Goal: Information Seeking & Learning: Learn about a topic

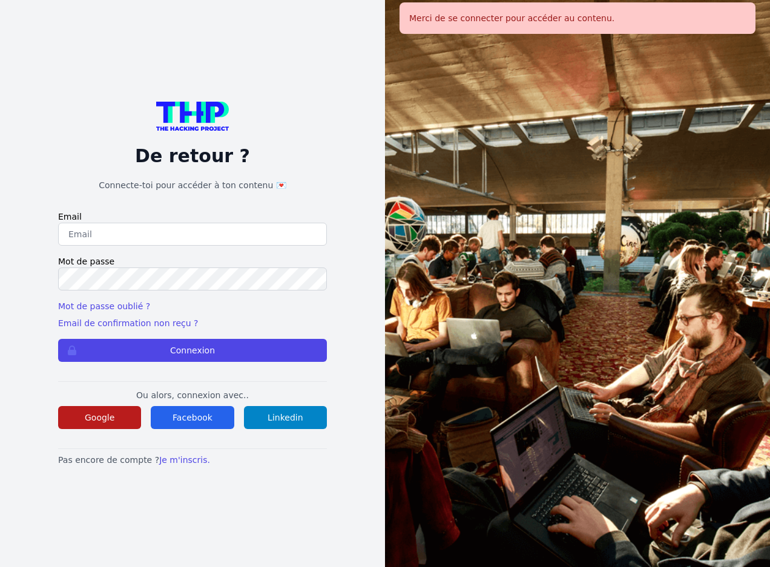
click at [130, 420] on button "Google" at bounding box center [99, 417] width 83 height 23
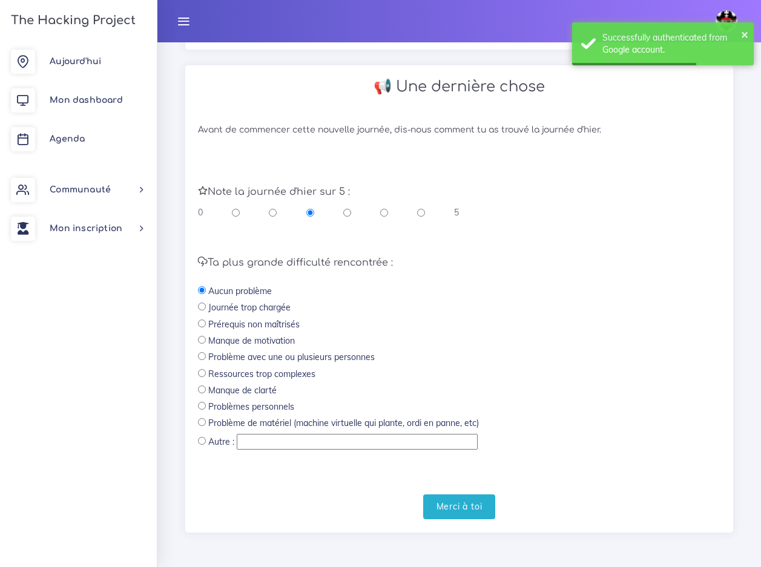
scroll to position [404, 0]
click at [420, 217] on input "radio" at bounding box center [421, 212] width 8 height 12
radio input "true"
click at [486, 518] on input "Merci à toi" at bounding box center [459, 507] width 73 height 25
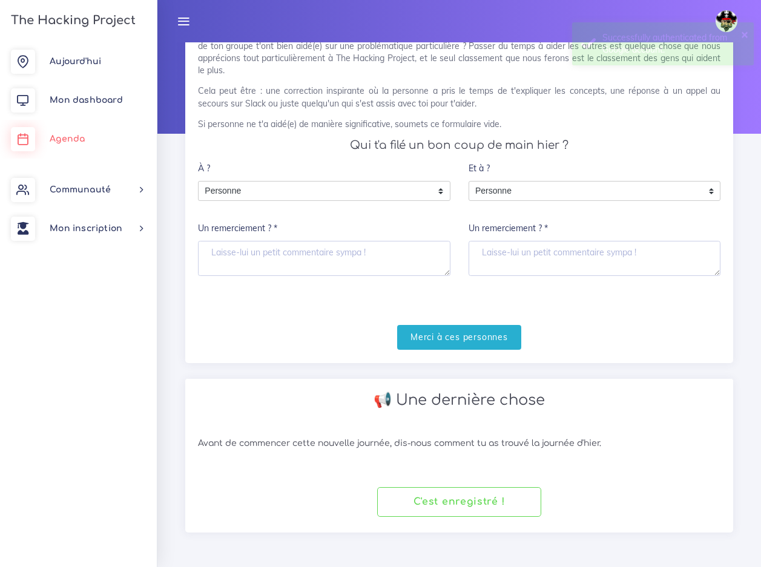
click at [125, 131] on link "Agenda" at bounding box center [78, 139] width 157 height 39
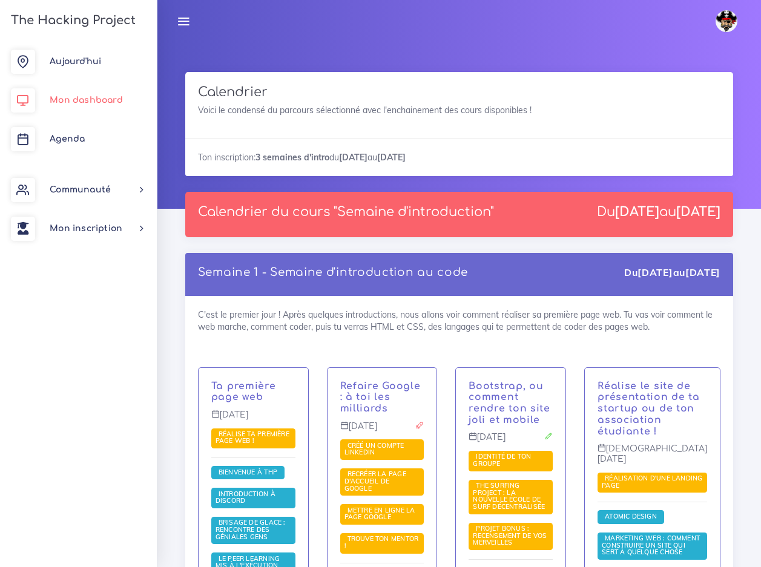
click at [108, 86] on link "Mon dashboard" at bounding box center [78, 100] width 157 height 39
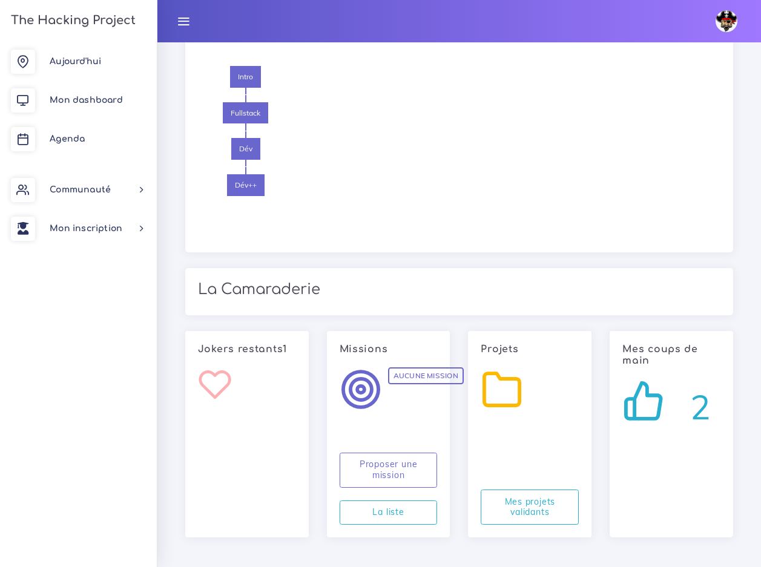
scroll to position [1905, 0]
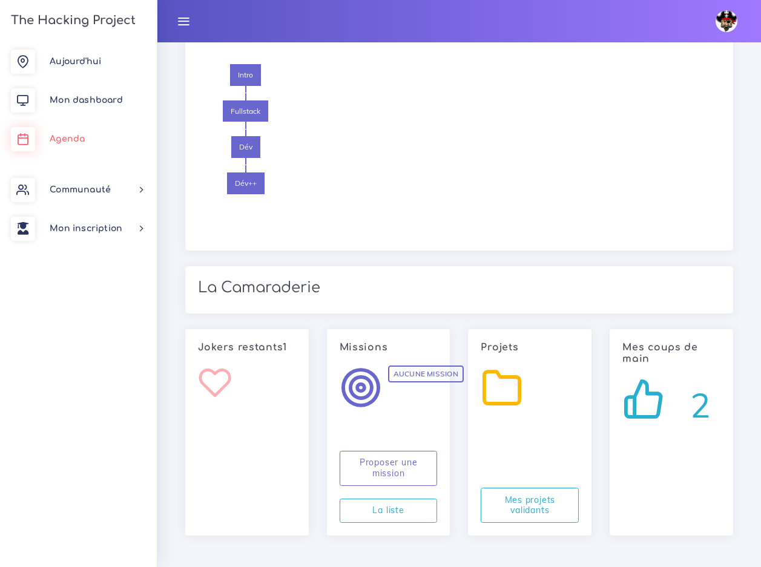
click at [70, 143] on link "Agenda" at bounding box center [78, 139] width 157 height 39
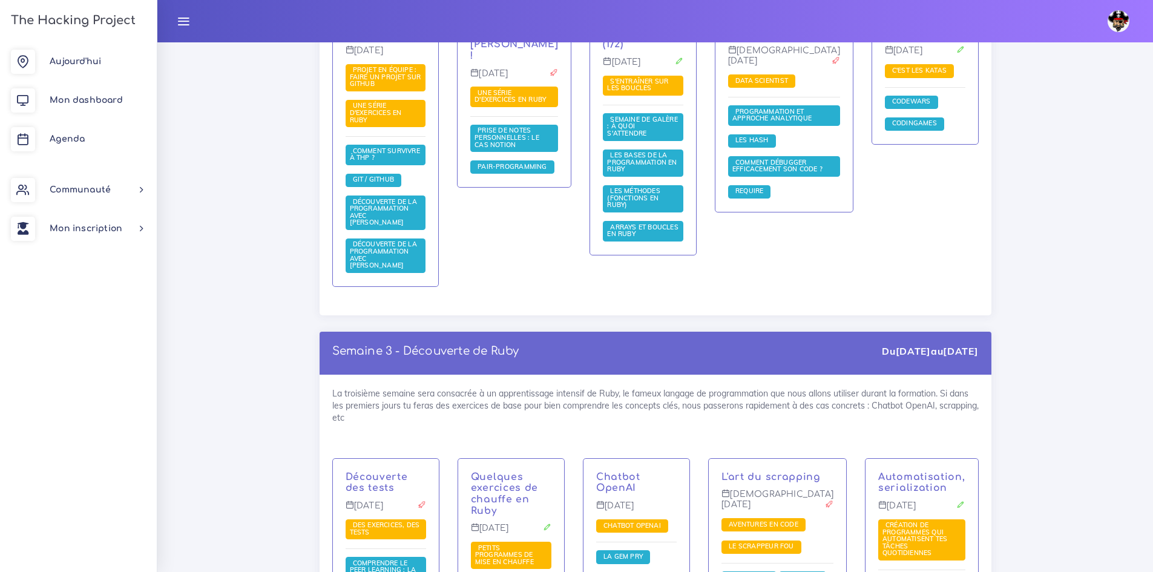
scroll to position [1048, 0]
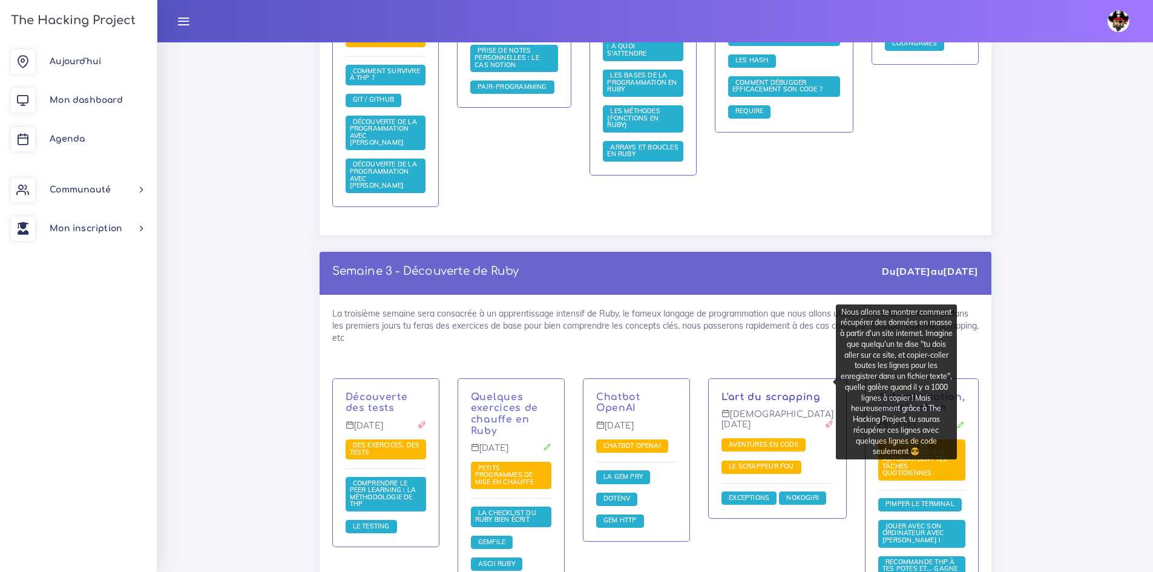
click at [747, 392] on link "L'art du scrapping" at bounding box center [771, 397] width 99 height 11
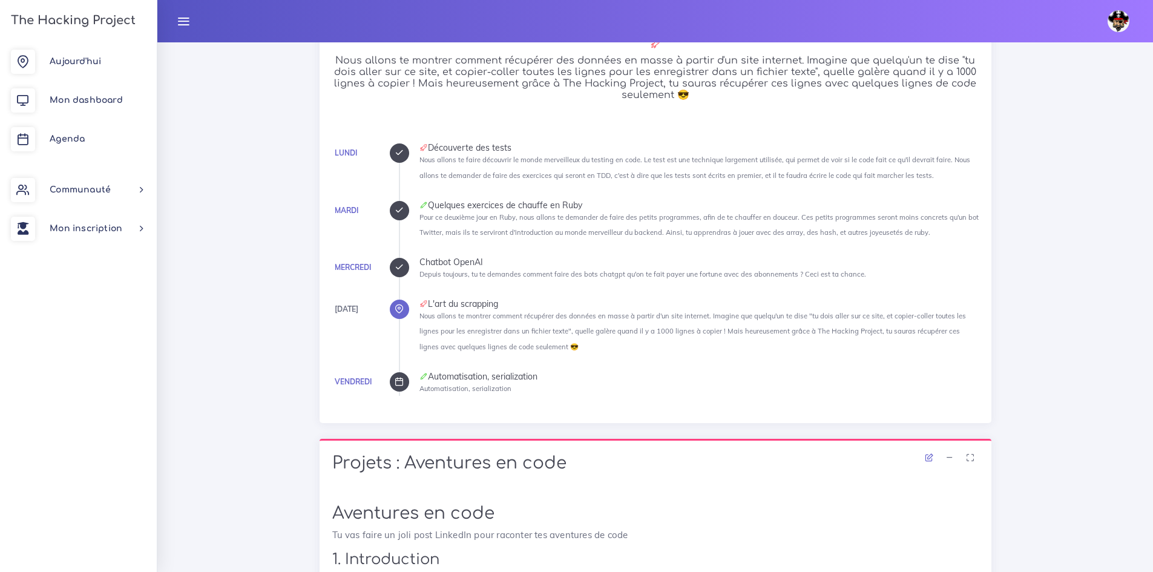
scroll to position [484, 0]
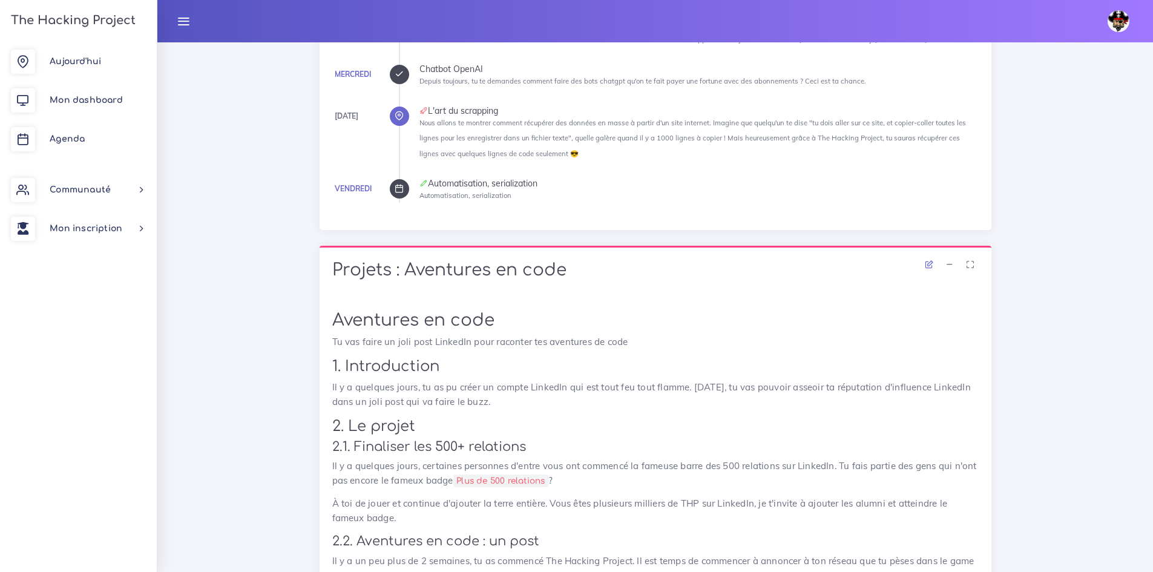
drag, startPoint x: 733, startPoint y: 371, endPoint x: 578, endPoint y: 362, distance: 155.2
click at [578, 362] on h2 "1. Introduction" at bounding box center [655, 367] width 647 height 18
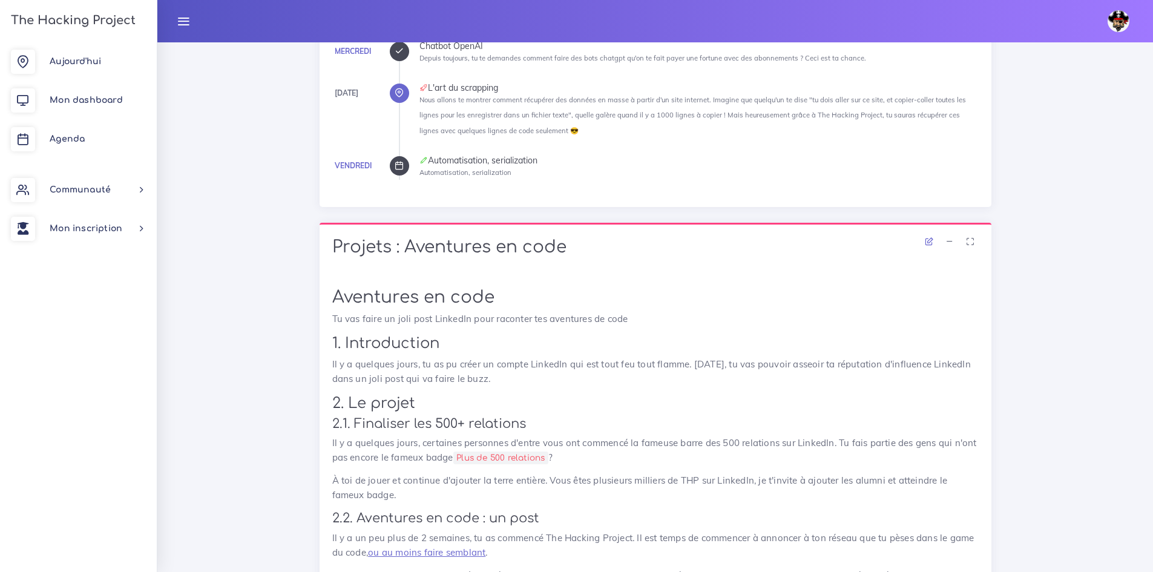
scroll to position [545, 0]
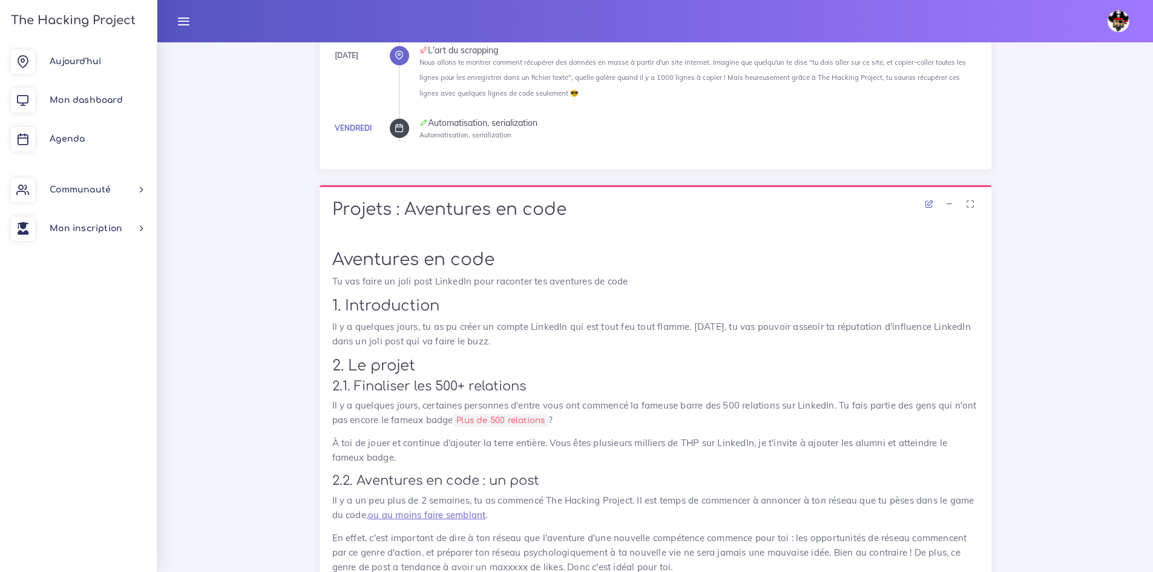
drag, startPoint x: 564, startPoint y: 360, endPoint x: 465, endPoint y: 350, distance: 99.2
click at [465, 350] on div "Aventures en code Tu vas faire un joli post LinkedIn pour raconter tes aventure…" at bounding box center [655, 567] width 647 height 635
drag, startPoint x: 465, startPoint y: 350, endPoint x: 396, endPoint y: 358, distance: 69.5
click at [396, 358] on h2 "2. Le projet" at bounding box center [655, 366] width 647 height 18
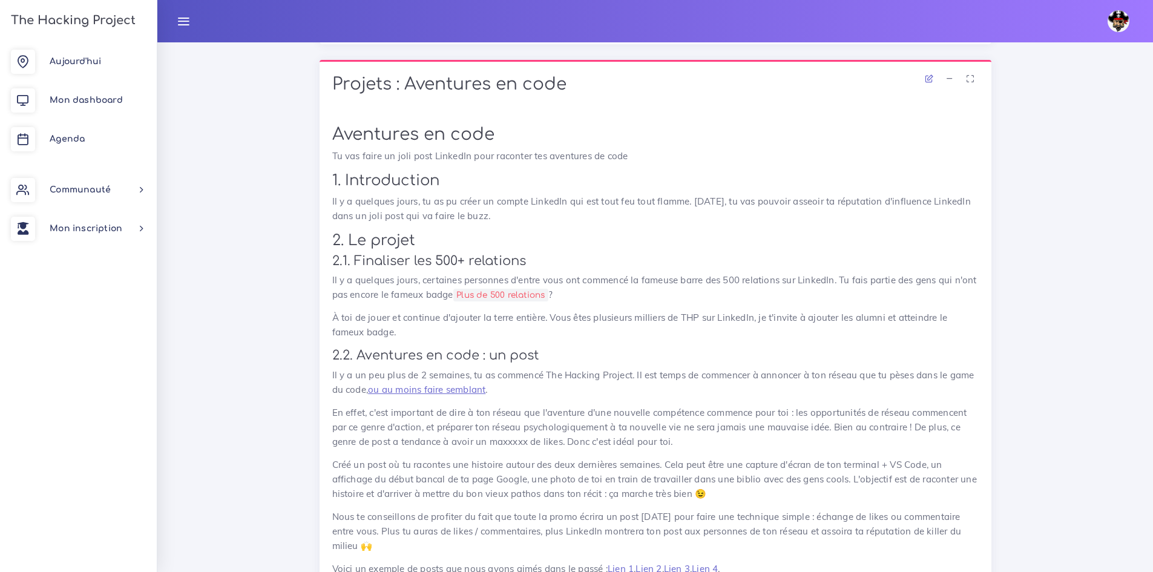
scroll to position [727, 0]
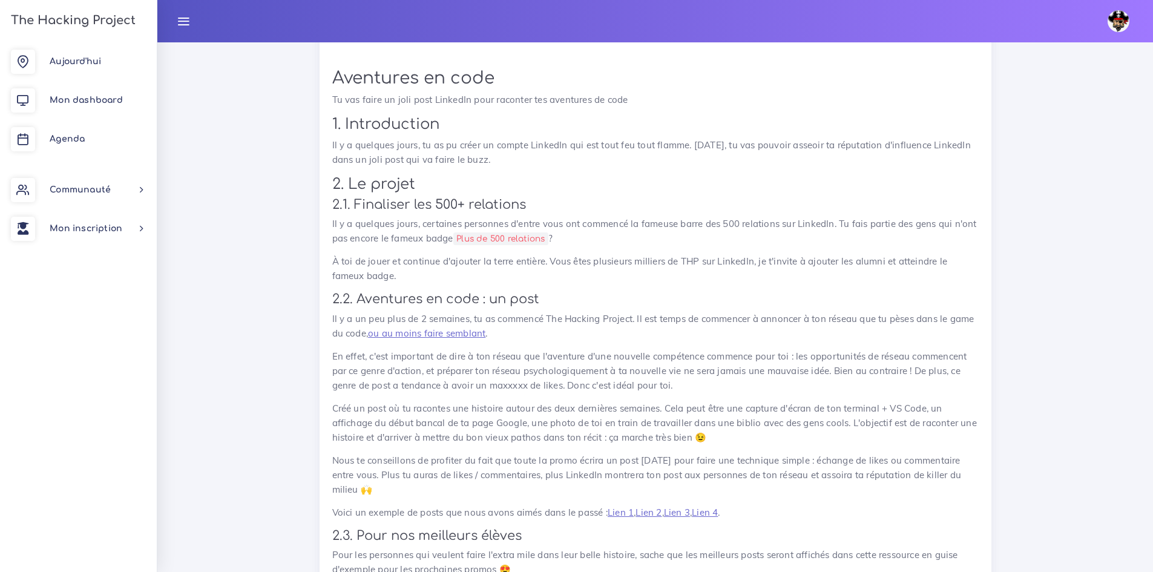
drag, startPoint x: 392, startPoint y: 355, endPoint x: 312, endPoint y: 346, distance: 81.0
click at [312, 346] on div "Projets : Aventures en code Aventures en code Tu vas faire un joli post LinkedI…" at bounding box center [656, 372] width 690 height 737
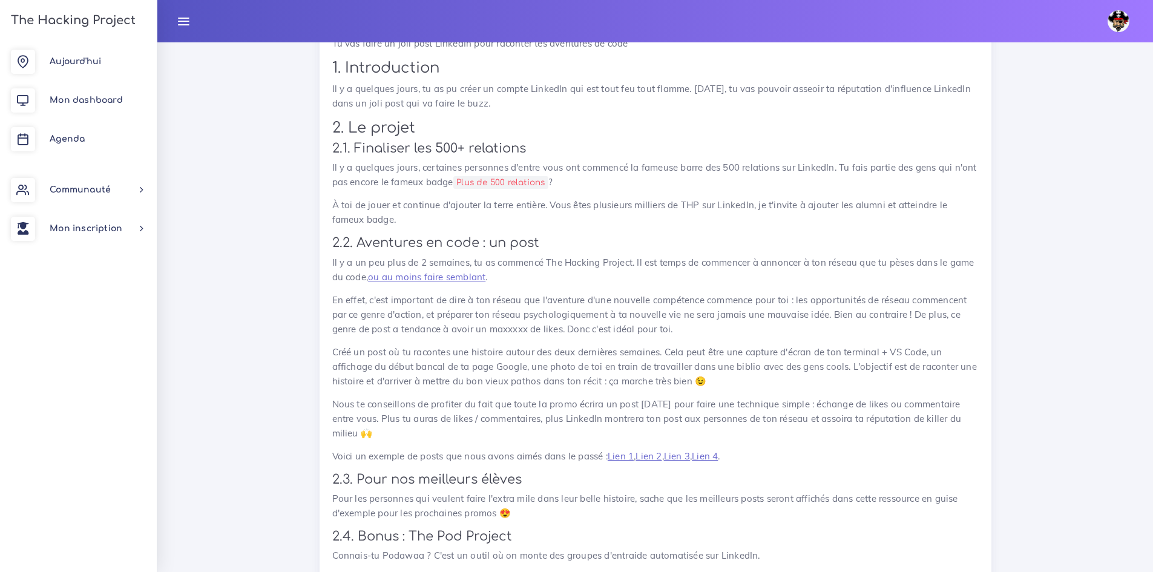
scroll to position [787, 0]
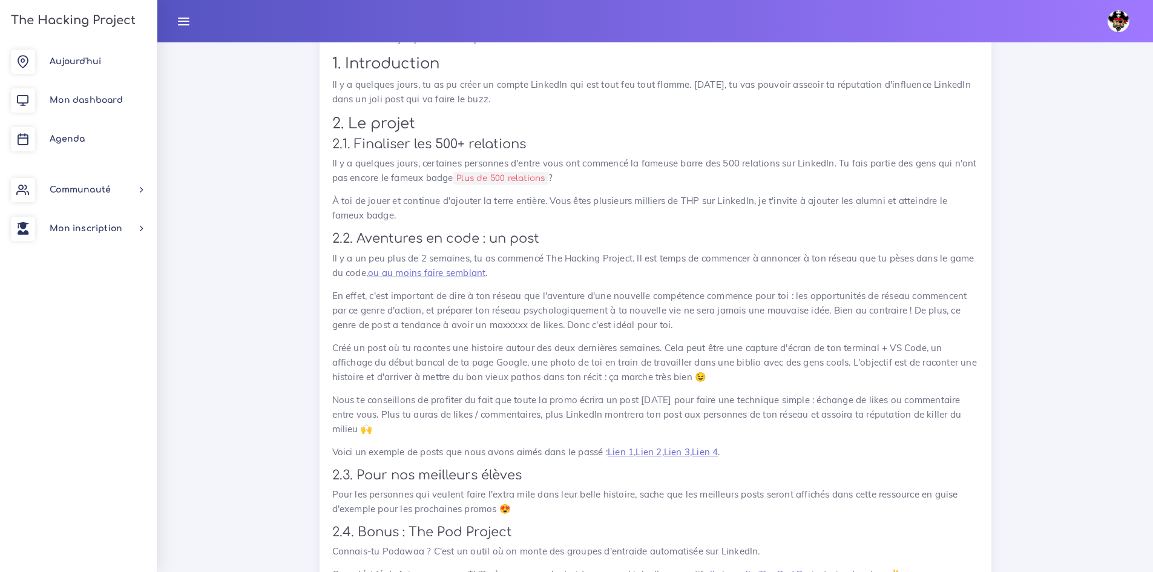
drag, startPoint x: 526, startPoint y: 345, endPoint x: 424, endPoint y: 348, distance: 101.8
click at [424, 348] on p "Créé un post où tu racontes une histoire autour des deux dernières semaines. Ce…" at bounding box center [655, 363] width 647 height 44
click at [469, 275] on link "ou au moins faire semblant" at bounding box center [426, 273] width 117 height 12
drag, startPoint x: 592, startPoint y: 236, endPoint x: 486, endPoint y: 220, distance: 106.4
click at [486, 220] on p "À toi de jouer et continue d'ajouter la terre entière. Vous êtes plusieurs mill…" at bounding box center [655, 208] width 647 height 29
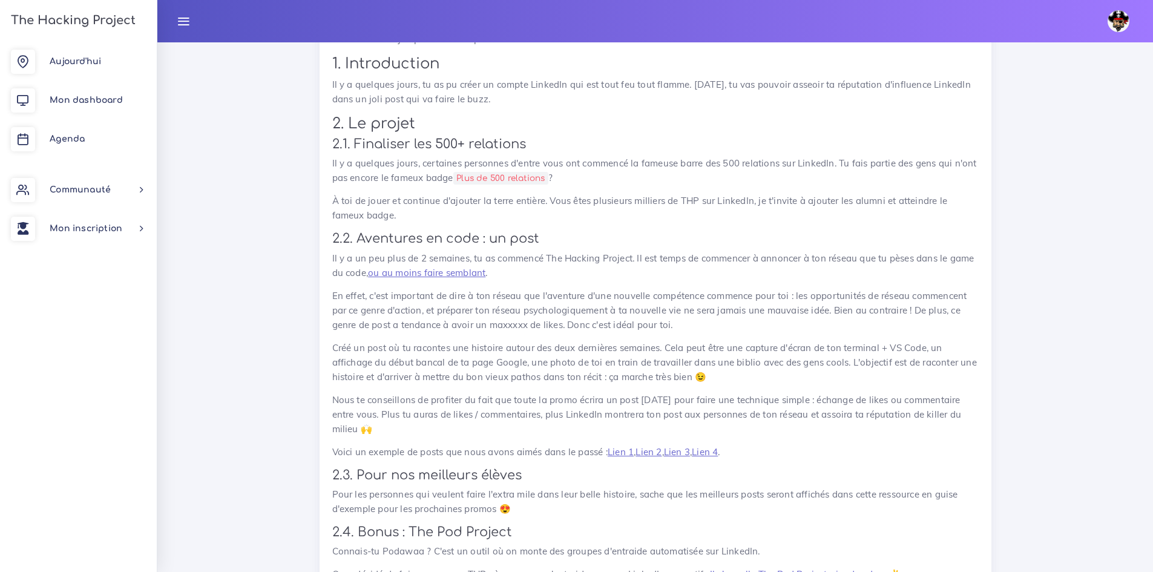
drag, startPoint x: 486, startPoint y: 220, endPoint x: 389, endPoint y: 221, distance: 97.5
click at [389, 221] on p "À toi de jouer et continue d'ajouter la terre entière. Vous êtes plusieurs mill…" at bounding box center [655, 208] width 647 height 29
click at [614, 455] on link "Lien 1" at bounding box center [621, 452] width 26 height 12
click at [656, 449] on link "Lien 2" at bounding box center [649, 452] width 26 height 12
click at [678, 452] on link "Lien 3" at bounding box center [677, 452] width 26 height 12
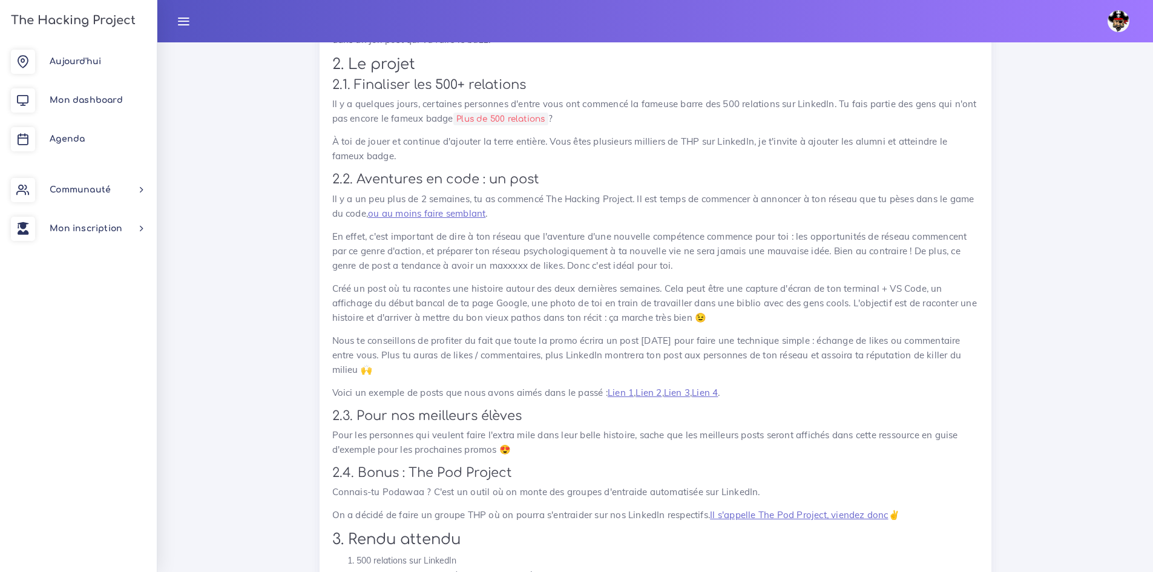
scroll to position [1090, 0]
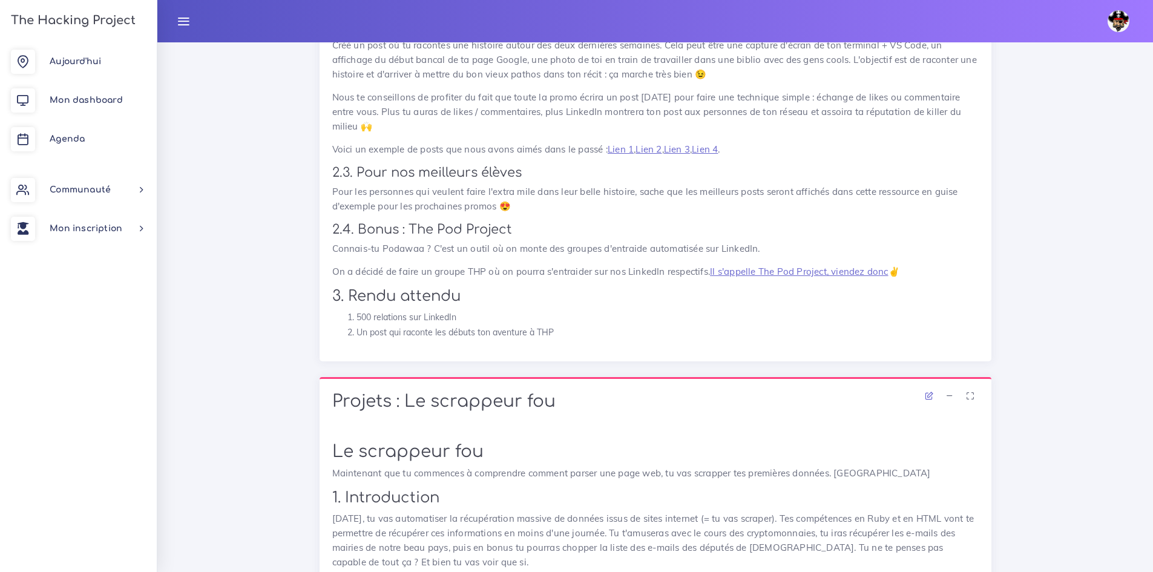
drag, startPoint x: 473, startPoint y: 367, endPoint x: 308, endPoint y: 319, distance: 172.1
drag, startPoint x: 308, startPoint y: 319, endPoint x: 255, endPoint y: 328, distance: 53.4
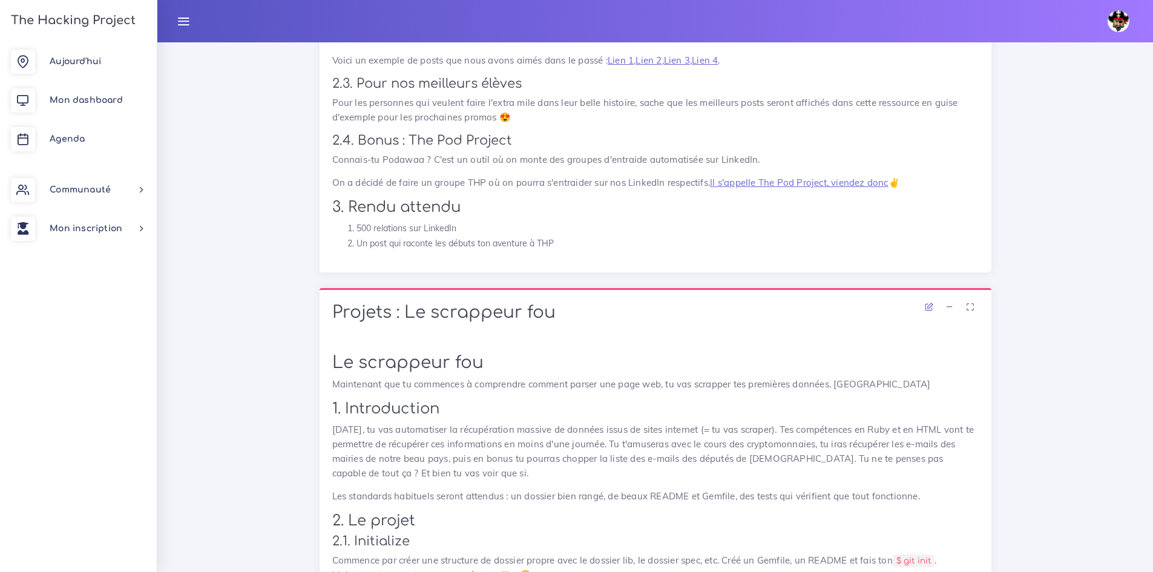
scroll to position [1211, 0]
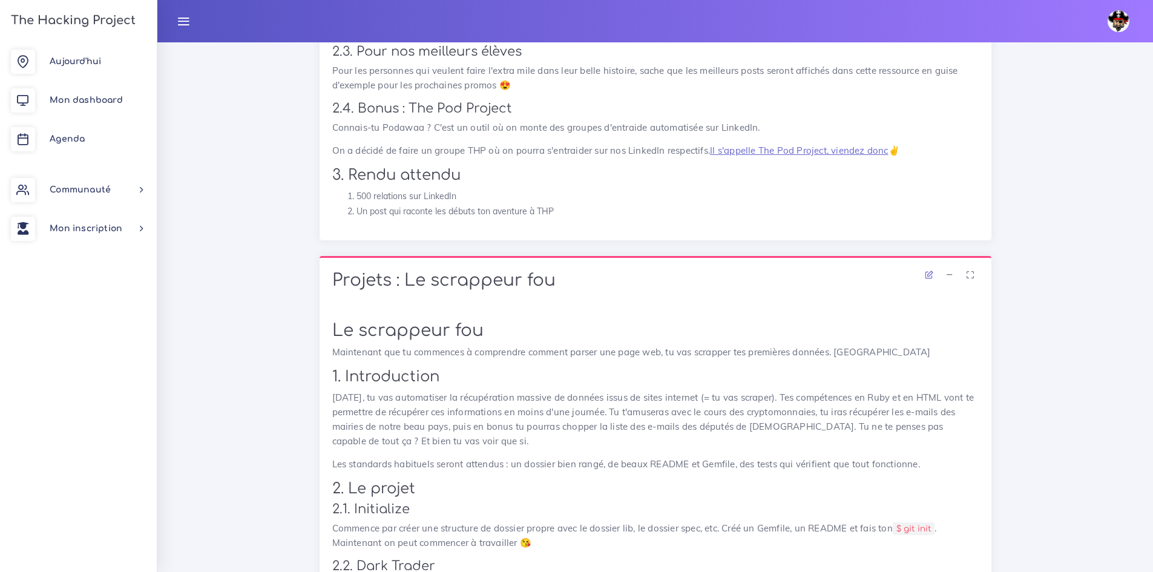
drag, startPoint x: 240, startPoint y: 331, endPoint x: 123, endPoint y: 375, distance: 124.9
click at [123, 375] on div "Aujourd'hui Mon dashboard Agenda Communauté Ambassade Certifications Marketplac…" at bounding box center [78, 307] width 157 height 530
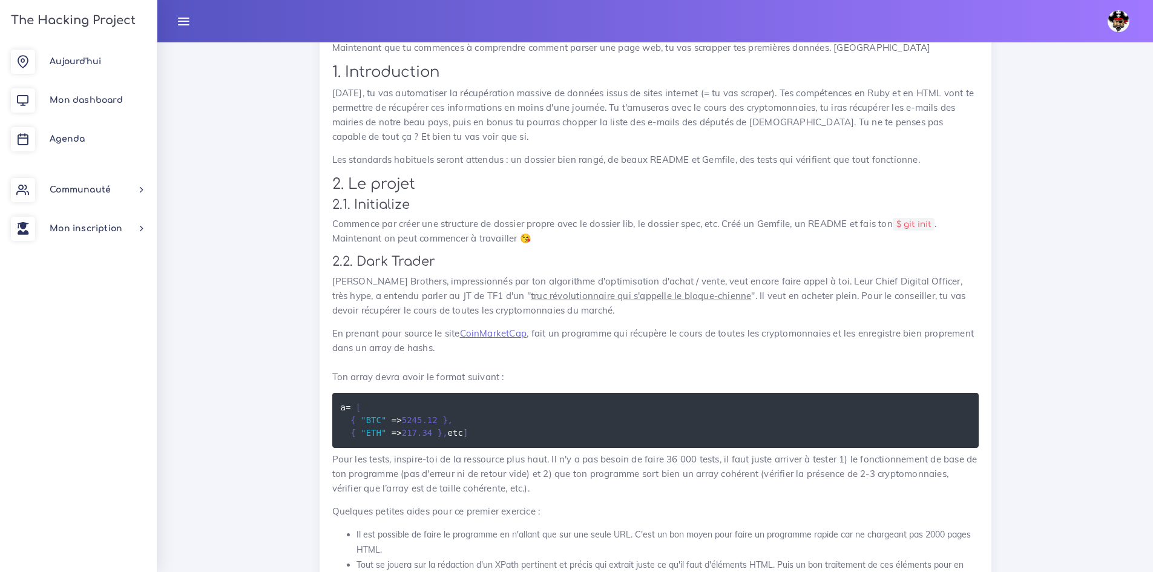
scroll to position [1514, 0]
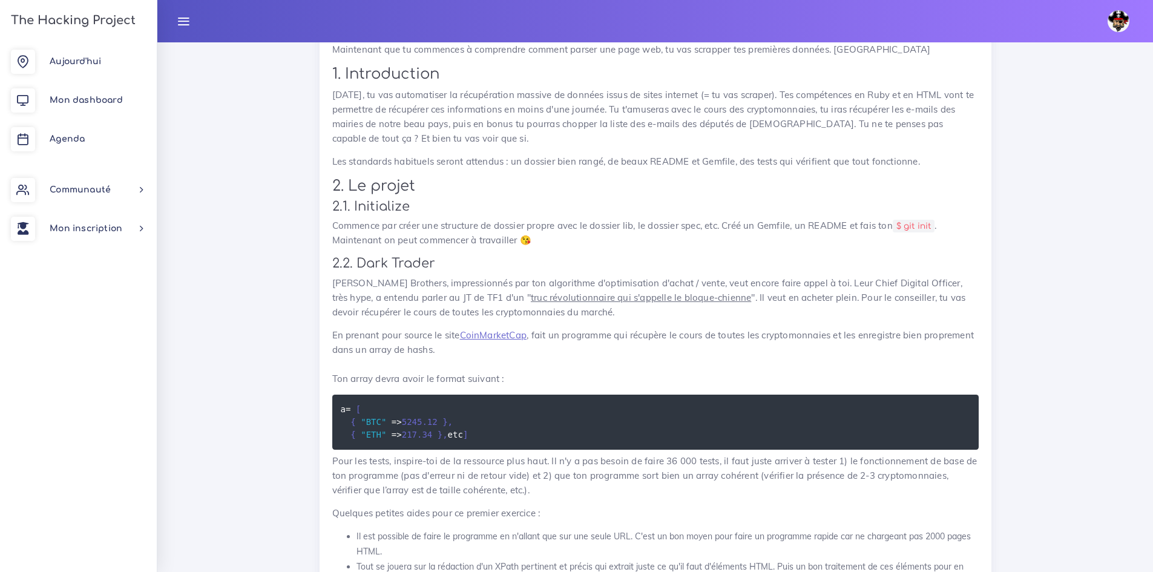
drag, startPoint x: 150, startPoint y: 279, endPoint x: 245, endPoint y: 183, distance: 135.3
drag, startPoint x: 236, startPoint y: 188, endPoint x: 187, endPoint y: 171, distance: 51.9
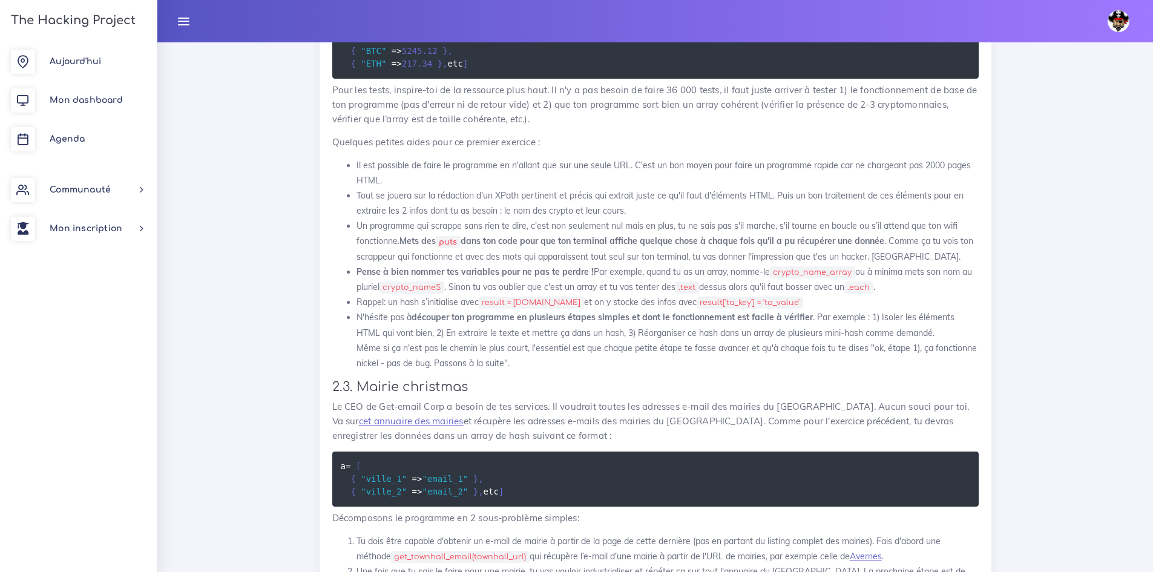
scroll to position [1877, 0]
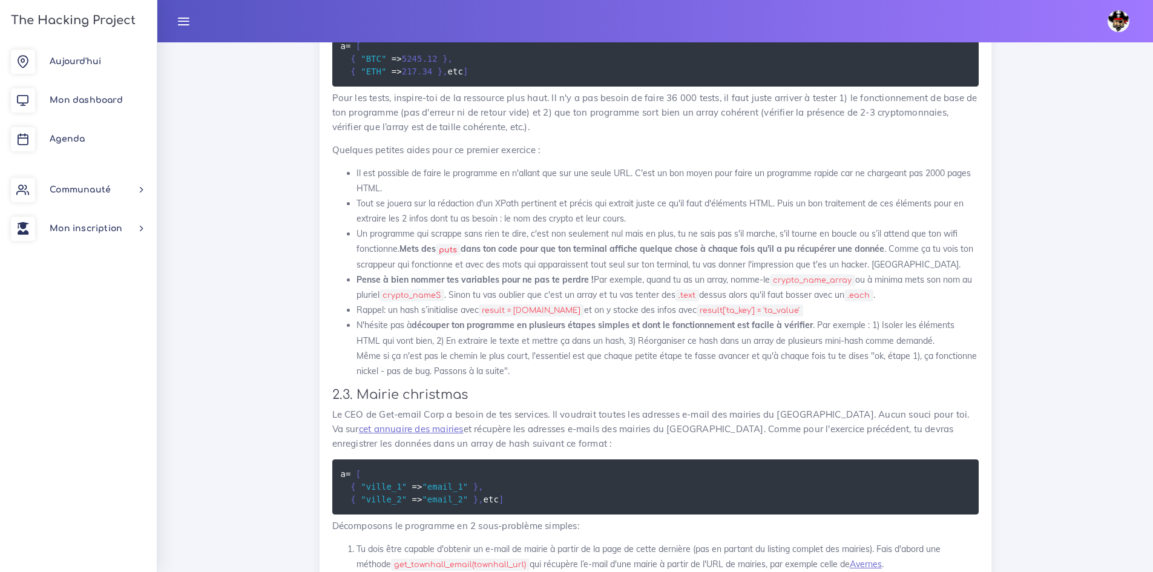
drag, startPoint x: 528, startPoint y: 237, endPoint x: 467, endPoint y: 204, distance: 69.6
click at [467, 196] on li "Il est possible de faire le programme en n'allant que sur une seule URL. C'est …" at bounding box center [668, 181] width 622 height 30
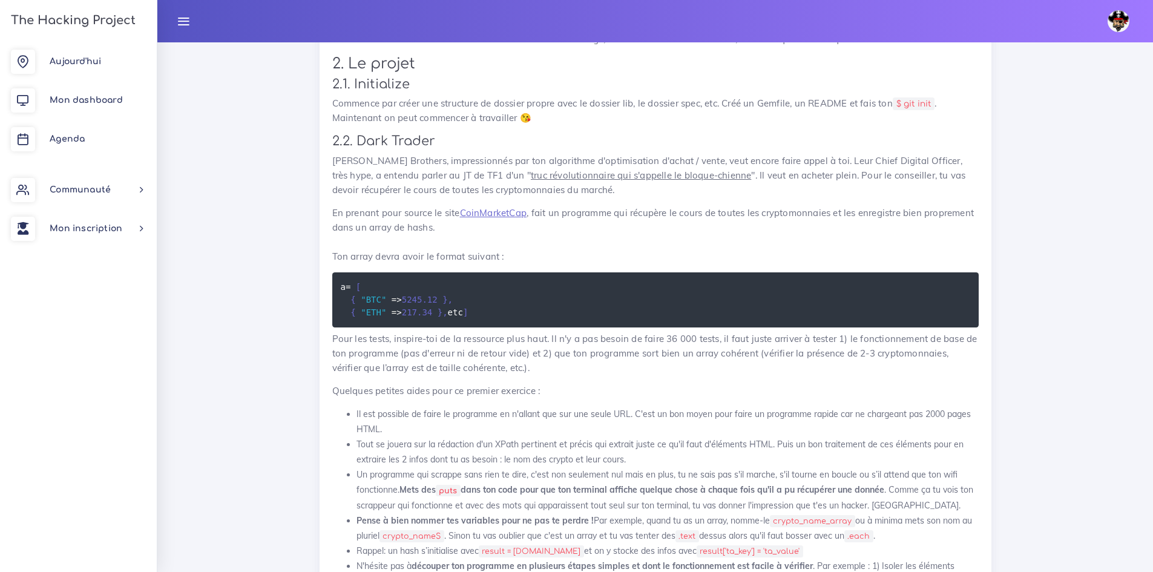
scroll to position [1635, 0]
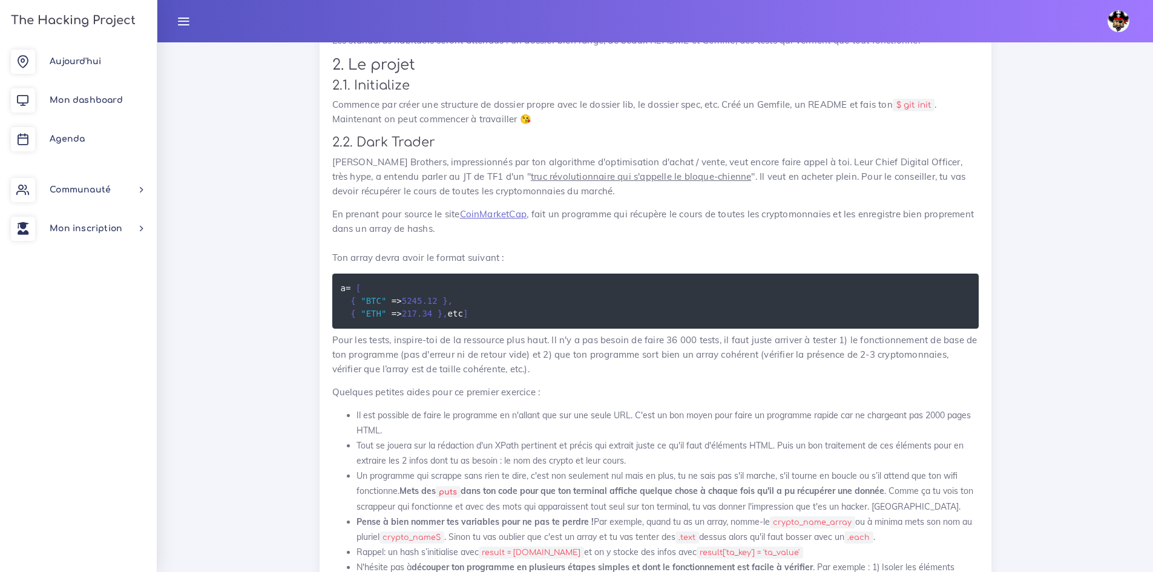
click at [674, 173] on u "truc révolutionnaire qui s'appelle le bloque-chienne" at bounding box center [641, 177] width 220 height 12
click at [481, 214] on link "CoinMarketCap" at bounding box center [493, 214] width 67 height 12
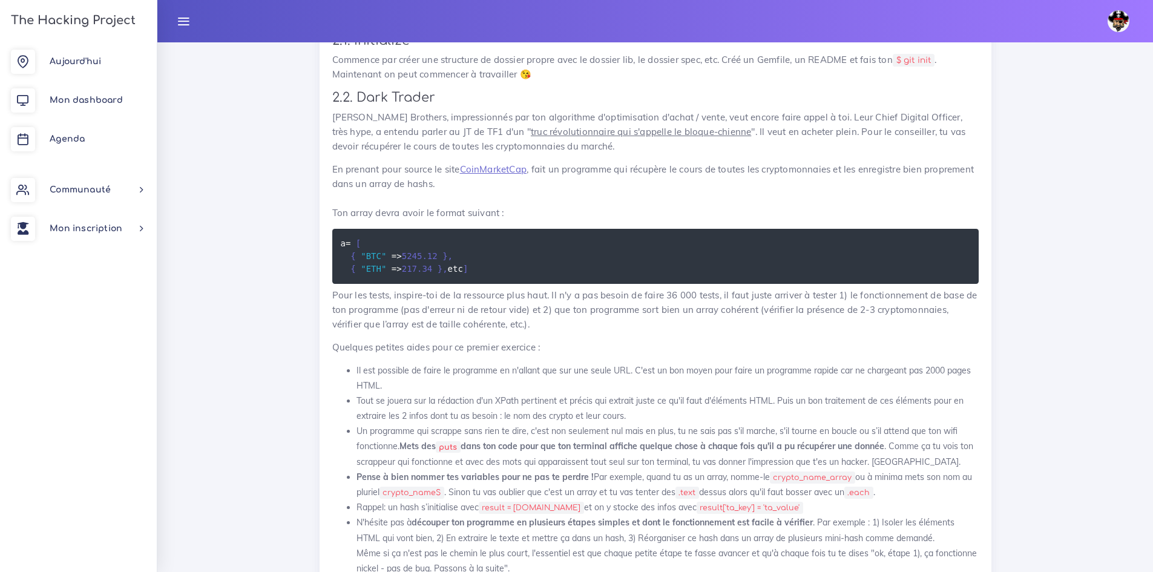
scroll to position [1816, 0]
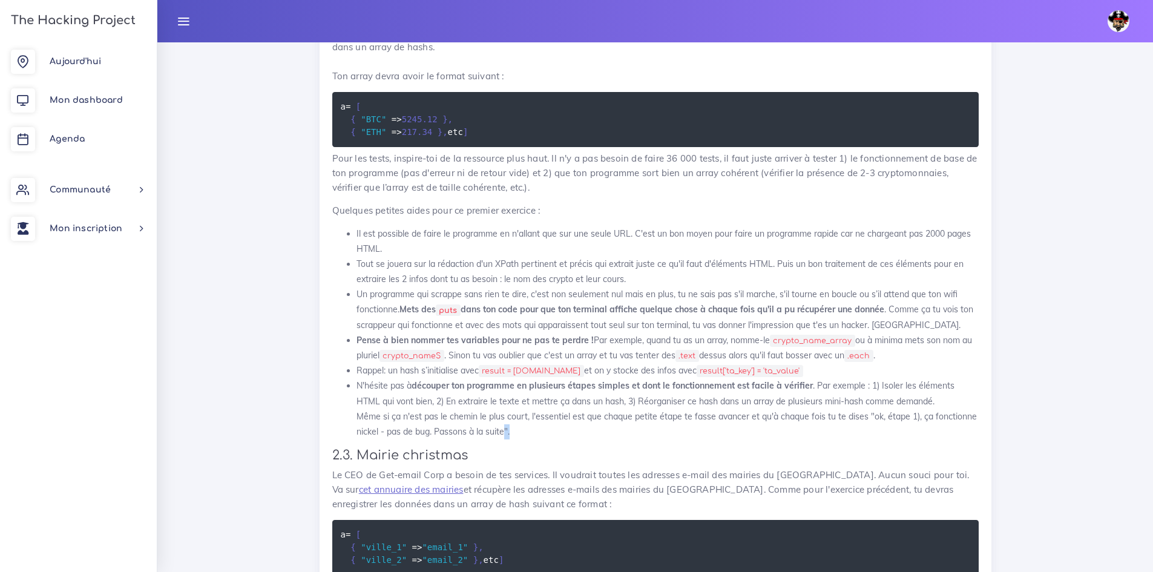
drag, startPoint x: 508, startPoint y: 463, endPoint x: 499, endPoint y: 460, distance: 9.0
click at [499, 440] on li "N'hésite pas à découper ton programme en plusieurs étapes simples et dont le fo…" at bounding box center [668, 408] width 622 height 61
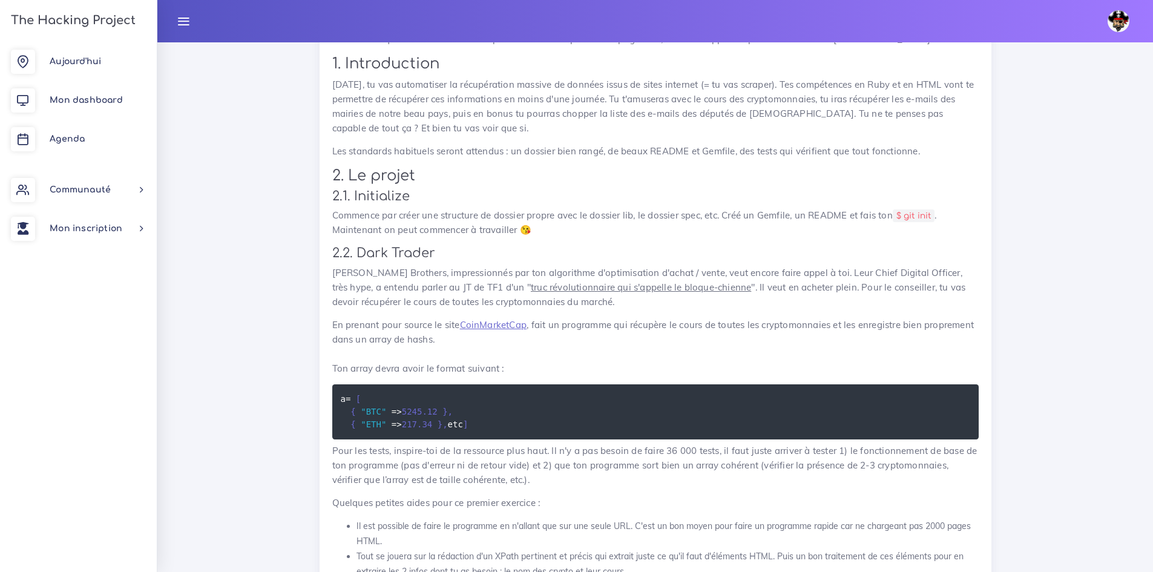
scroll to position [1514, 0]
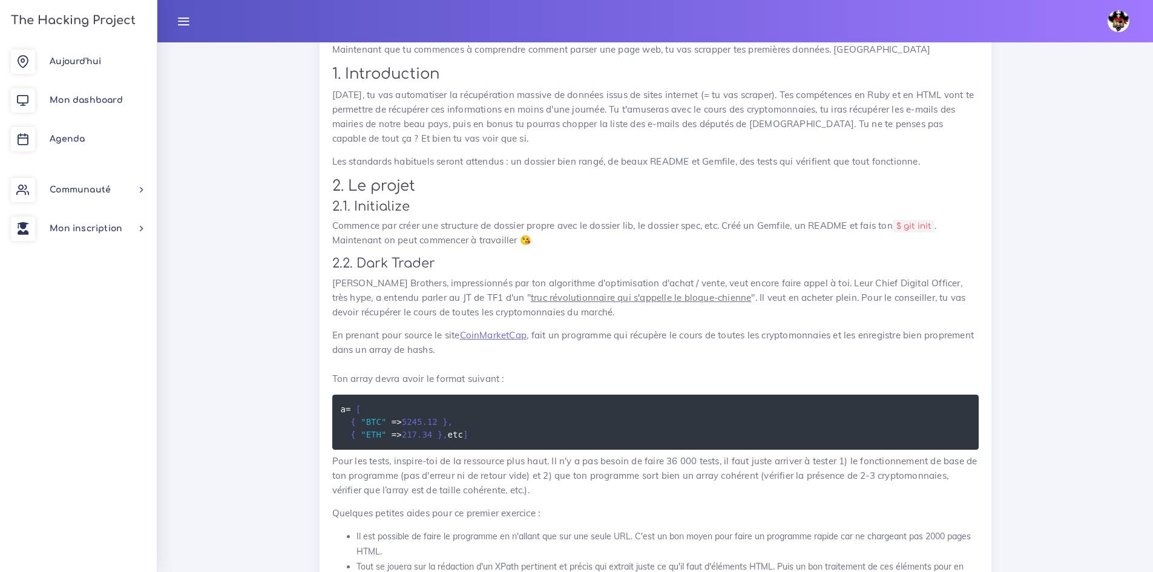
drag, startPoint x: 525, startPoint y: 459, endPoint x: 329, endPoint y: 256, distance: 281.7
copy div "0.8. Lore Ipsumd Sitame Consecte, adipiscingeli sed doe temporinci u'laboreetdo…"
click at [627, 236] on p "Commence par créer une structure de dossier propre avec le dossier lib, le doss…" at bounding box center [655, 233] width 647 height 29
click at [710, 236] on p "Commence par créer une structure de dossier propre avec le dossier lib, le doss…" at bounding box center [655, 233] width 647 height 29
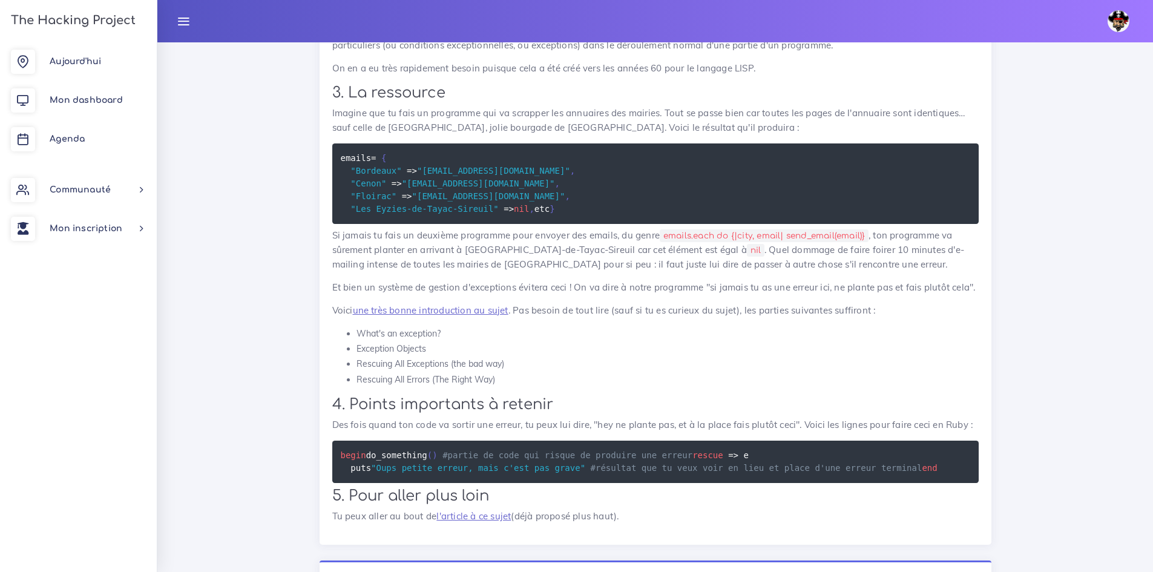
scroll to position [3218, 0]
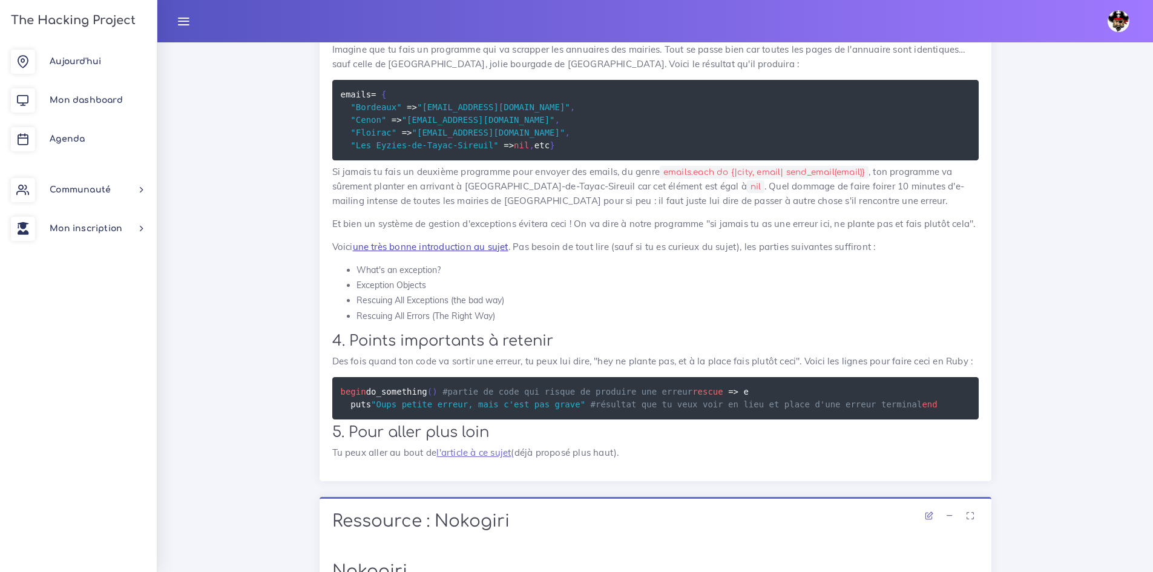
click at [463, 252] on link "une très bonne introduction au sujet" at bounding box center [431, 247] width 156 height 12
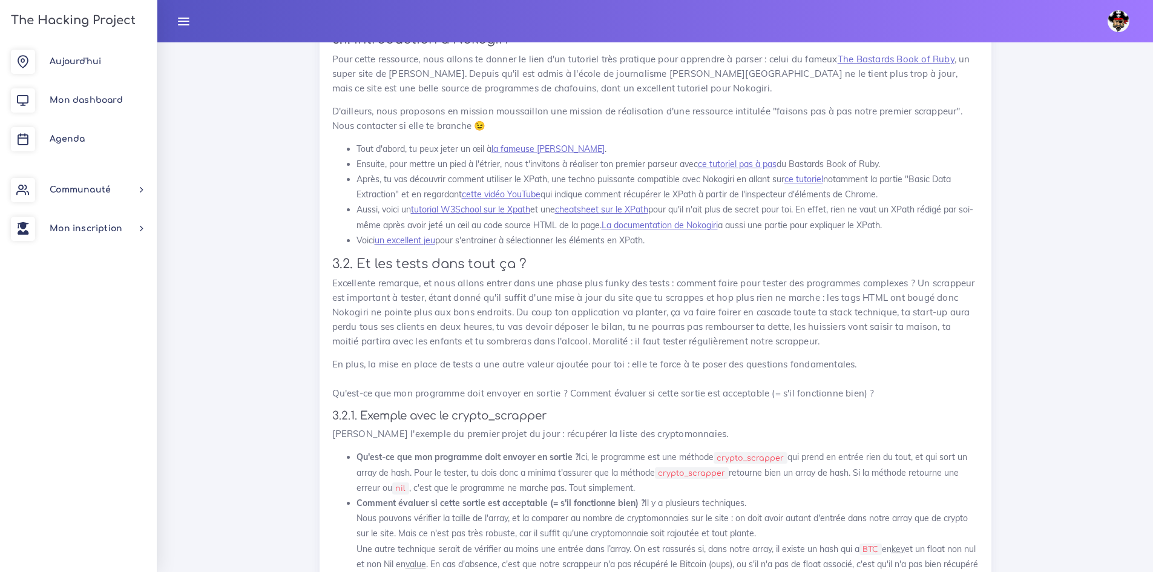
scroll to position [4066, 0]
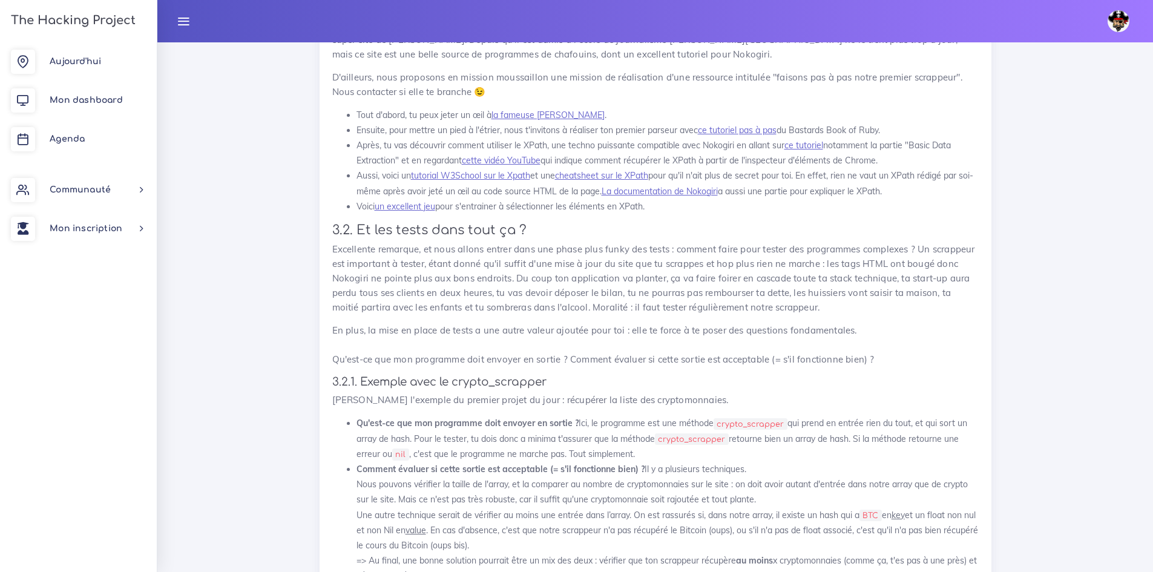
click at [871, 31] on link "The Bastards Book of Ruby" at bounding box center [896, 25] width 117 height 12
click at [511, 120] on link "la fameuse [PERSON_NAME]" at bounding box center [548, 115] width 113 height 11
click at [762, 136] on link "ce tutoriel pas à pas" at bounding box center [737, 130] width 79 height 11
click at [531, 166] on link "cette vidéo YouTube" at bounding box center [501, 160] width 79 height 11
click at [483, 181] on link "tutorial W3School sur le Xpath" at bounding box center [470, 175] width 119 height 11
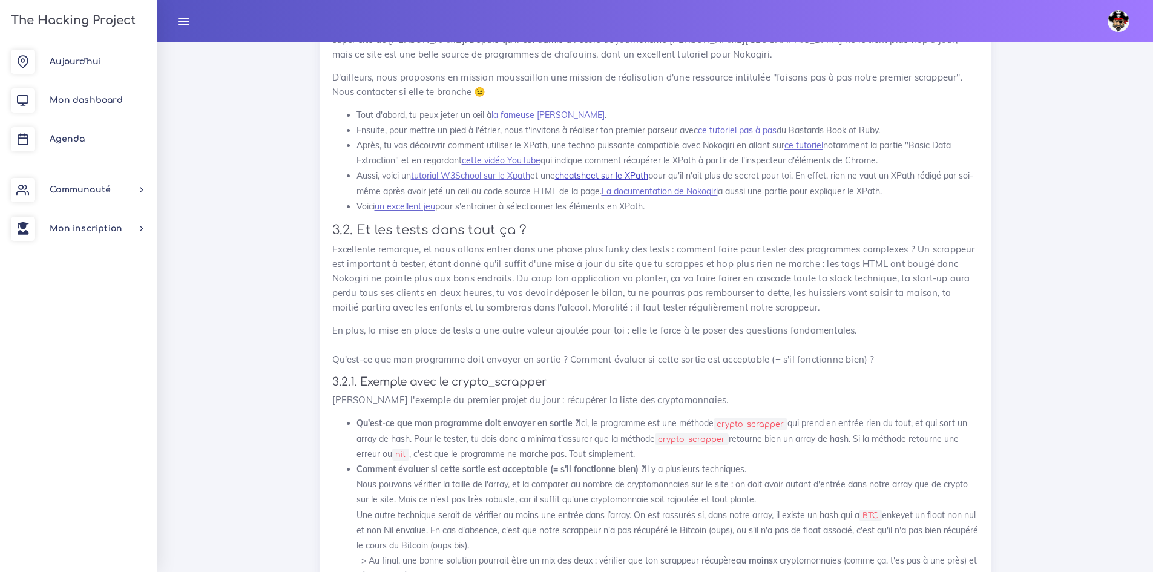
click at [581, 181] on link "cheatsheet sur le XPath" at bounding box center [601, 175] width 93 height 11
click at [391, 212] on link "un excellent jeu" at bounding box center [405, 206] width 61 height 11
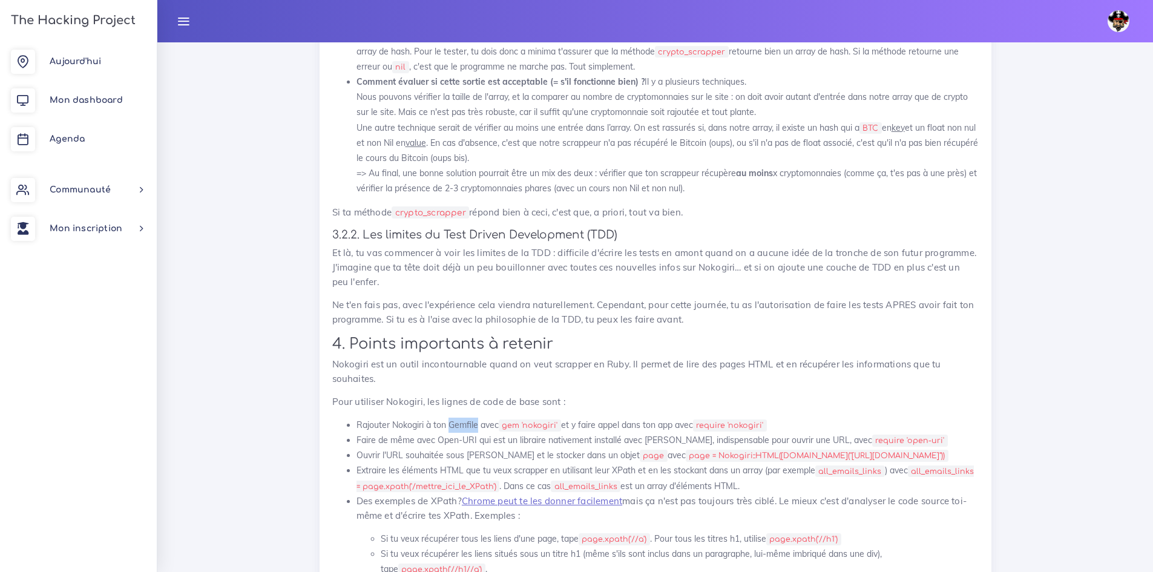
scroll to position [4490, 0]
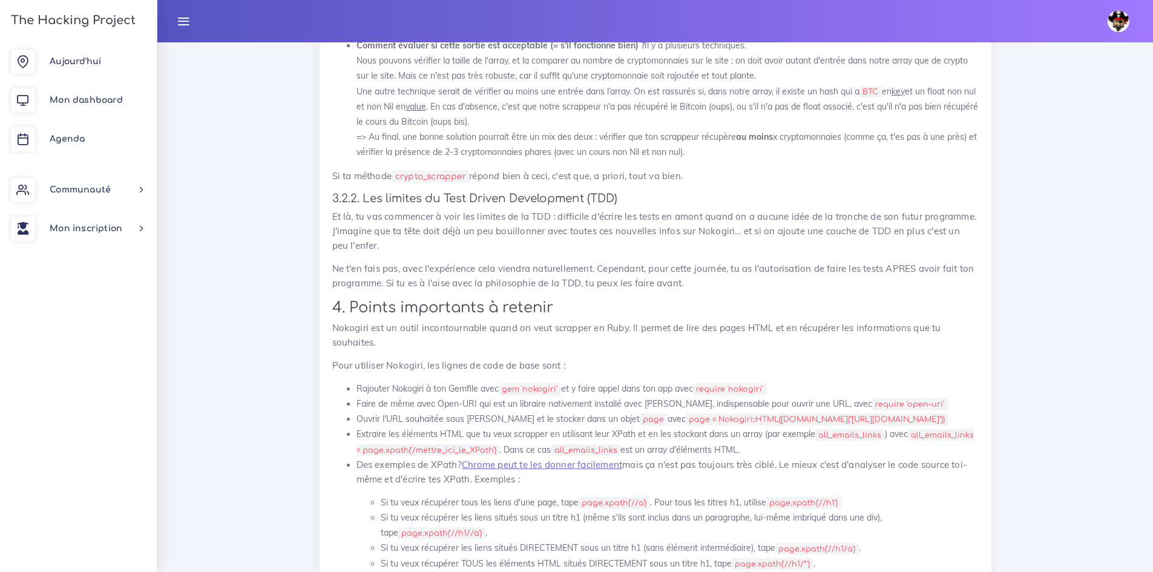
drag, startPoint x: 590, startPoint y: 332, endPoint x: 901, endPoint y: 298, distance: 313.0
click at [901, 160] on li "Comment évaluer si cette sortie est acceptable (= s'il fonctionne bien) ? Il y …" at bounding box center [668, 99] width 622 height 122
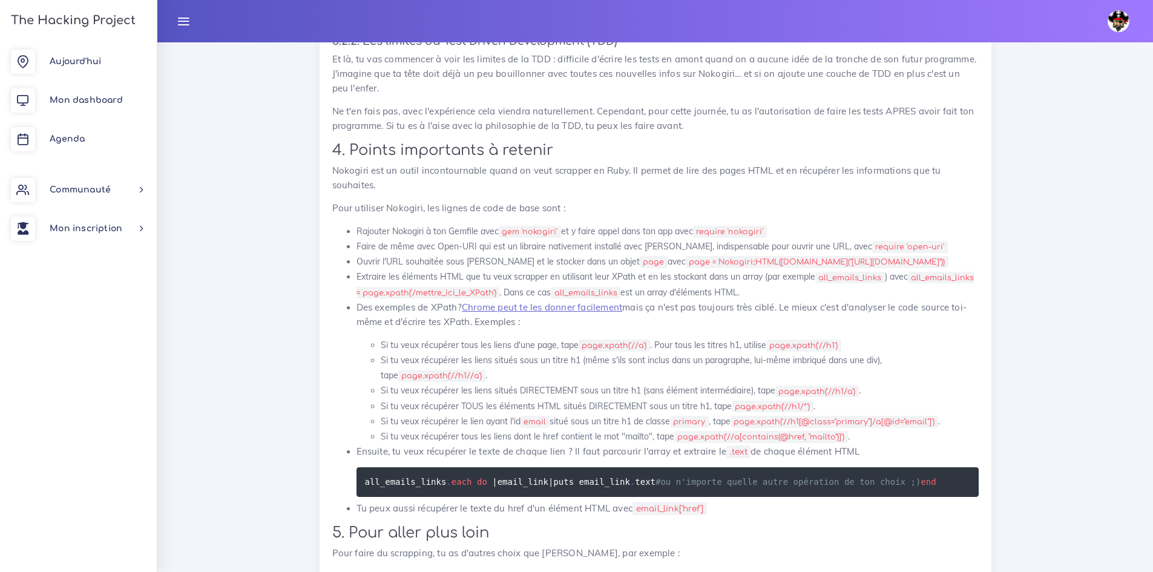
scroll to position [4793, 0]
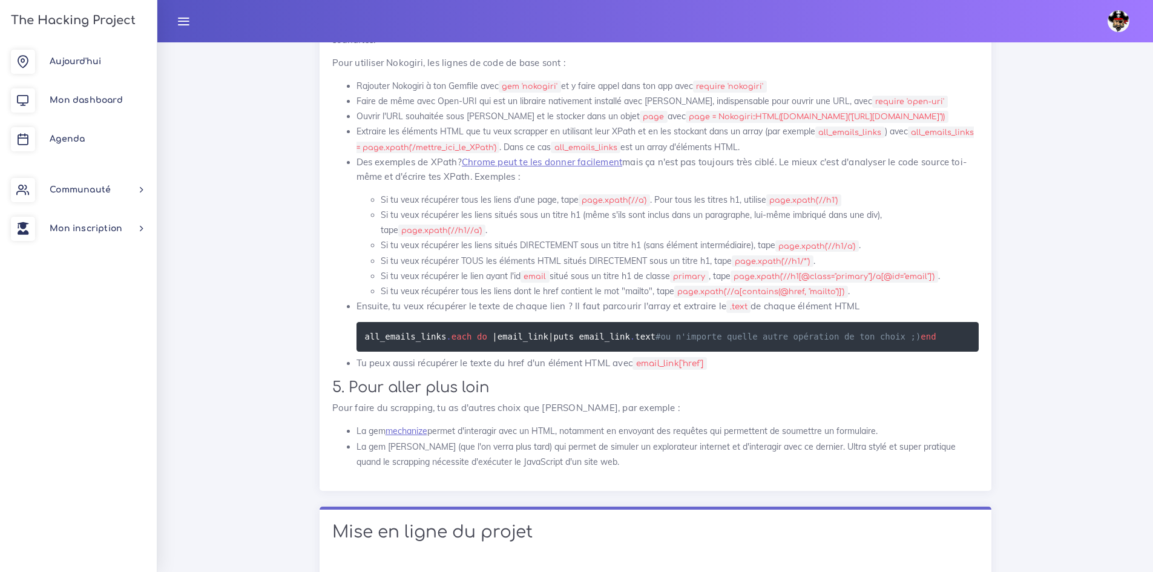
drag, startPoint x: 251, startPoint y: 311, endPoint x: 228, endPoint y: 271, distance: 46.1
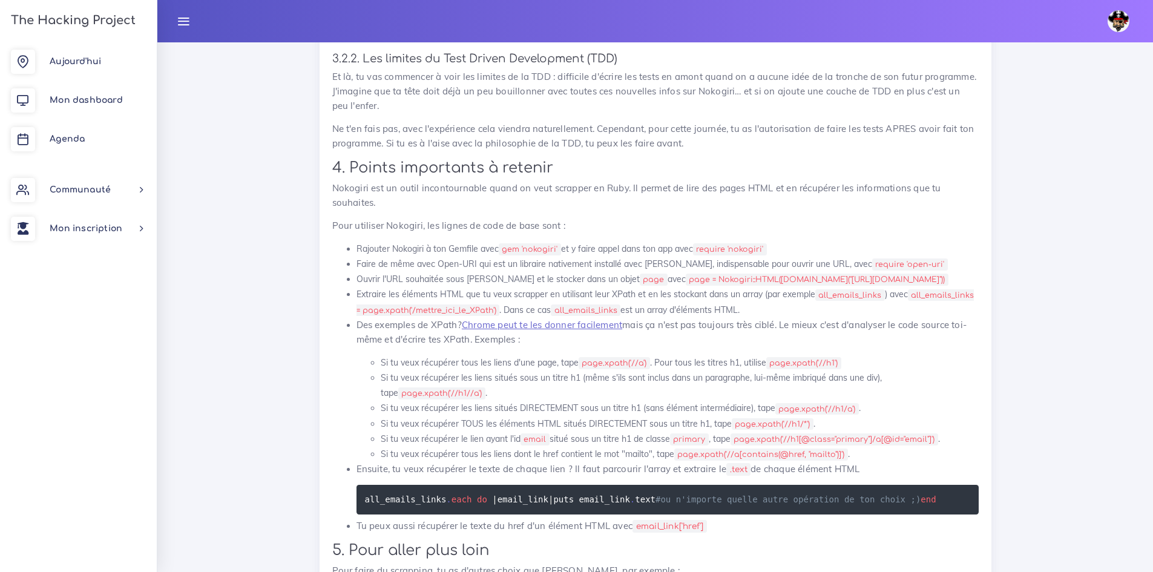
scroll to position [4611, 0]
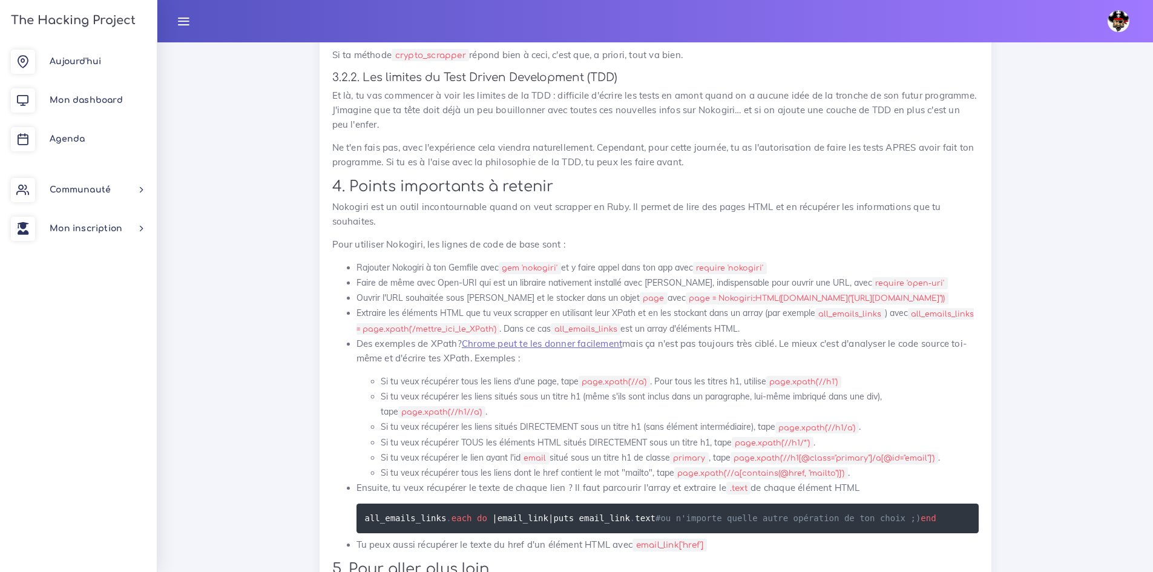
drag, startPoint x: 1032, startPoint y: 432, endPoint x: 974, endPoint y: 494, distance: 85.2
click at [974, 366] on p "Des exemples de XPath? Chrome peut te les donner facilement mais ça n'est pas t…" at bounding box center [668, 351] width 622 height 29
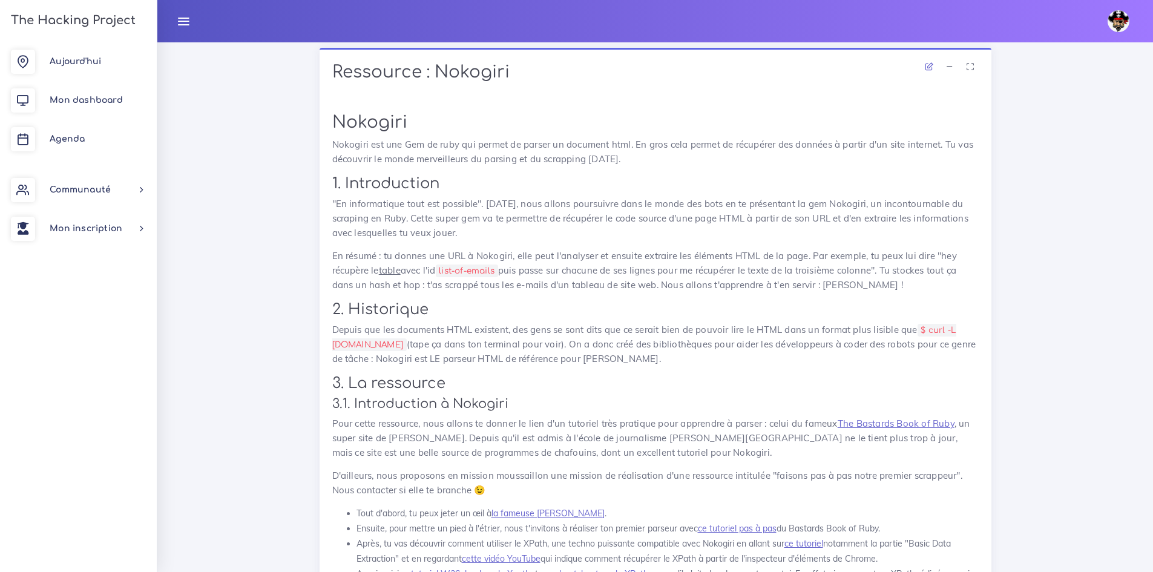
scroll to position [3461, 0]
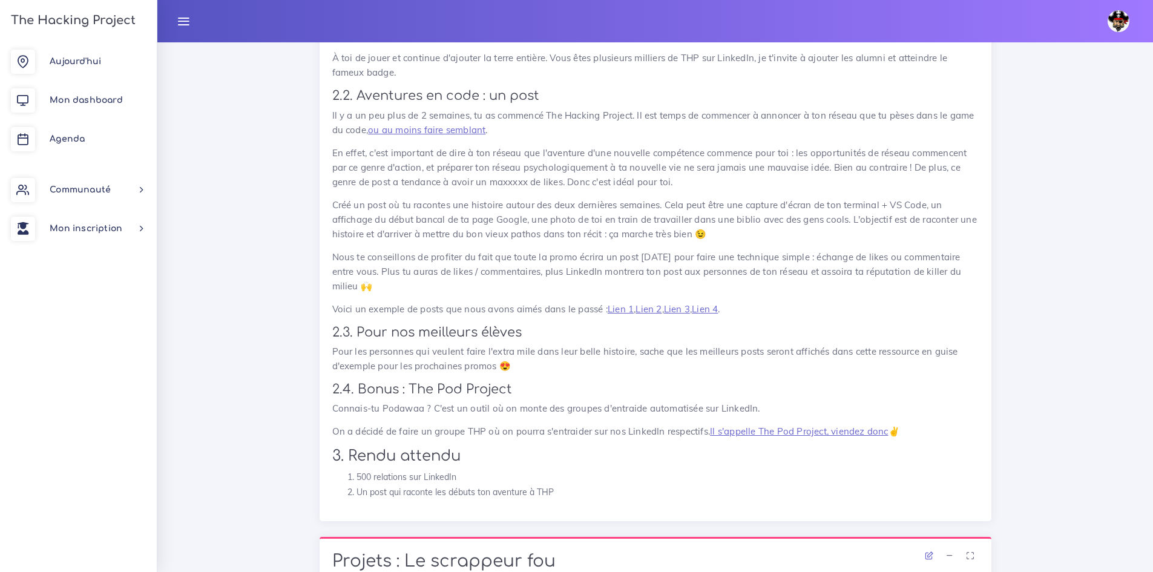
scroll to position [917, 0]
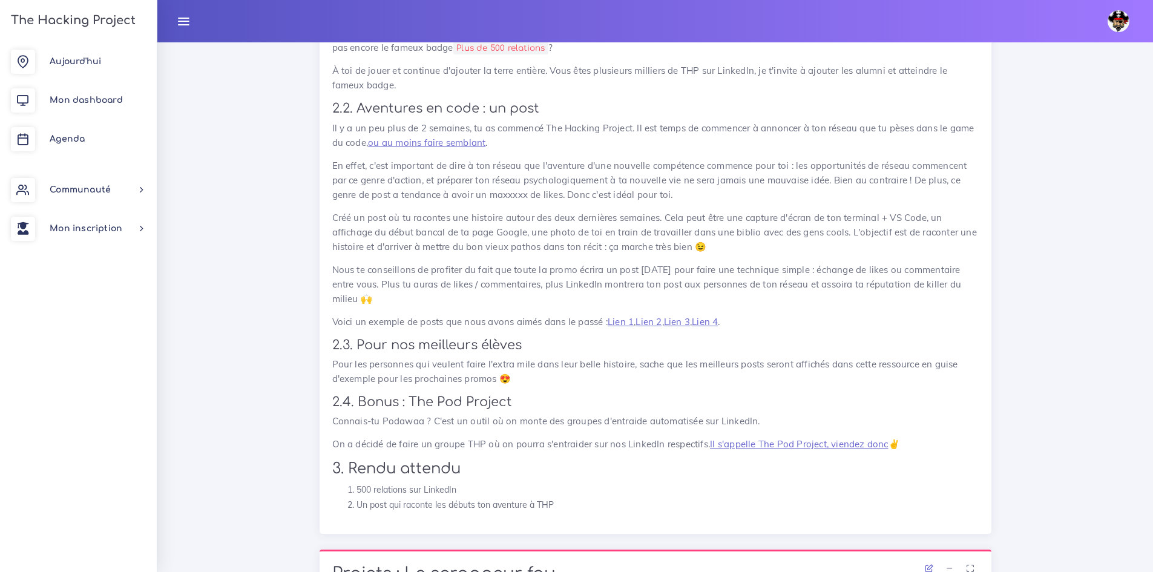
drag, startPoint x: 817, startPoint y: 240, endPoint x: 672, endPoint y: 199, distance: 150.6
click at [672, 199] on p "En effet, c'est important de dire à ton réseau que l'aventure d'une nouvelle co…" at bounding box center [655, 181] width 647 height 44
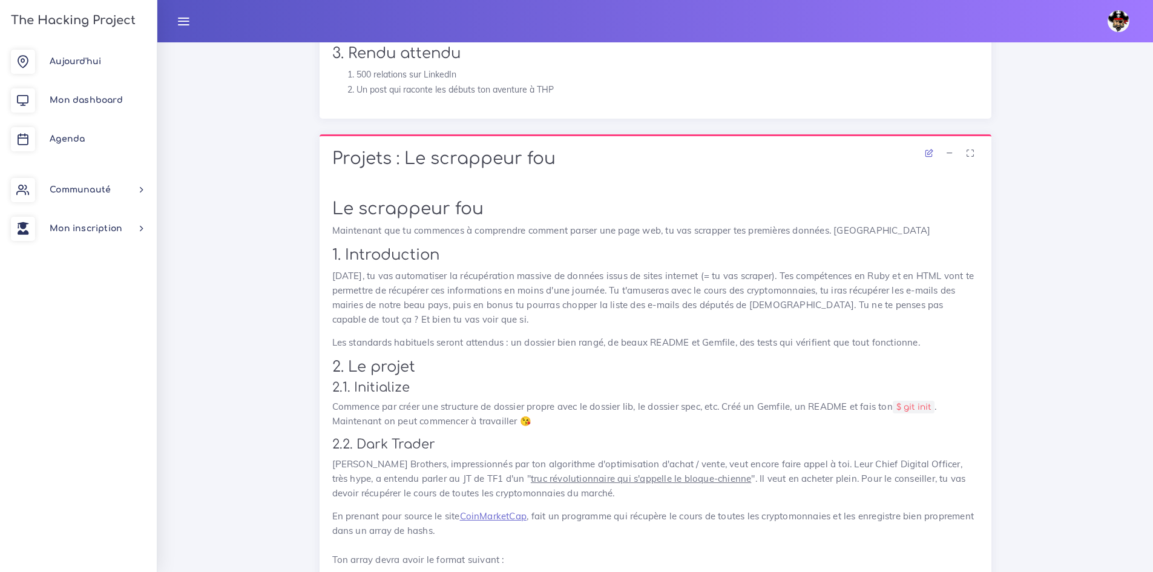
scroll to position [1341, 0]
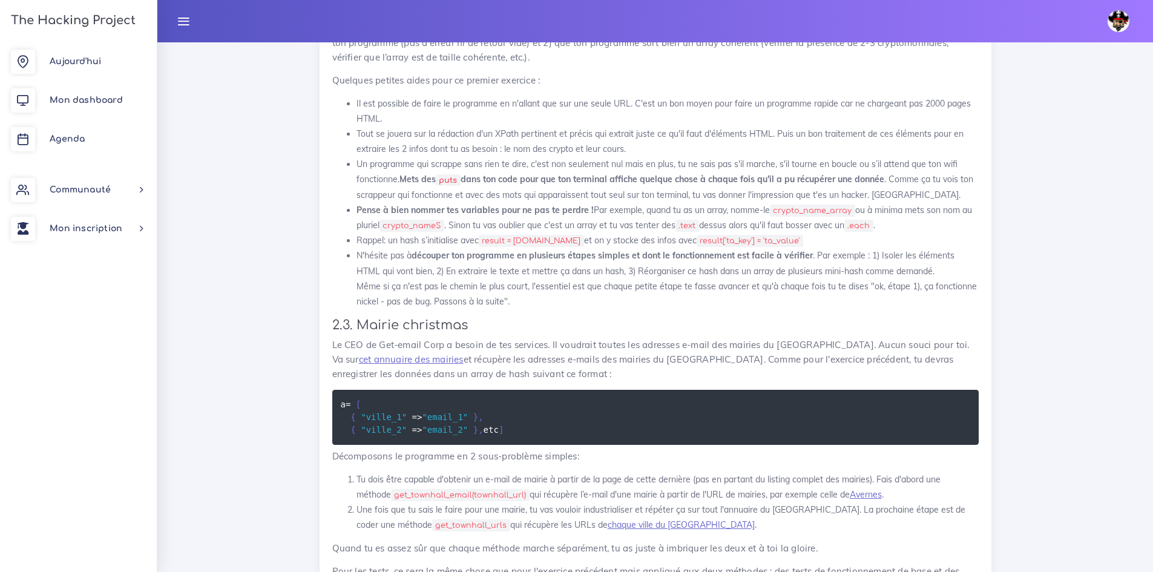
drag, startPoint x: 656, startPoint y: 212, endPoint x: 536, endPoint y: 182, distance: 123.5
click at [536, 182] on li "Un programme qui scrappe sans rien te dire, c'est non seulement nul mais en plu…" at bounding box center [668, 180] width 622 height 46
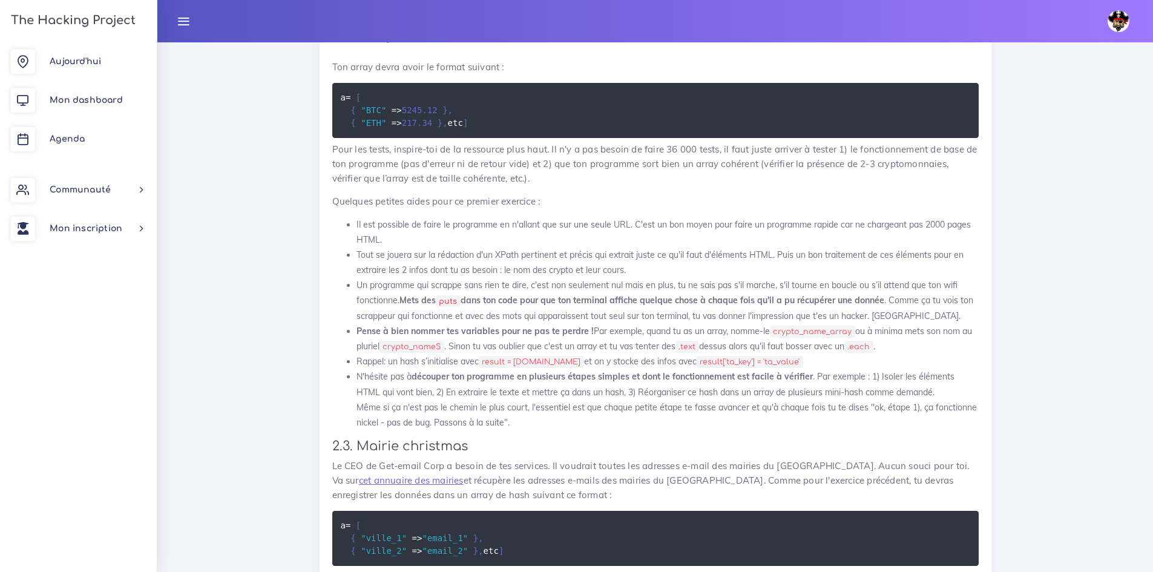
scroll to position [1523, 0]
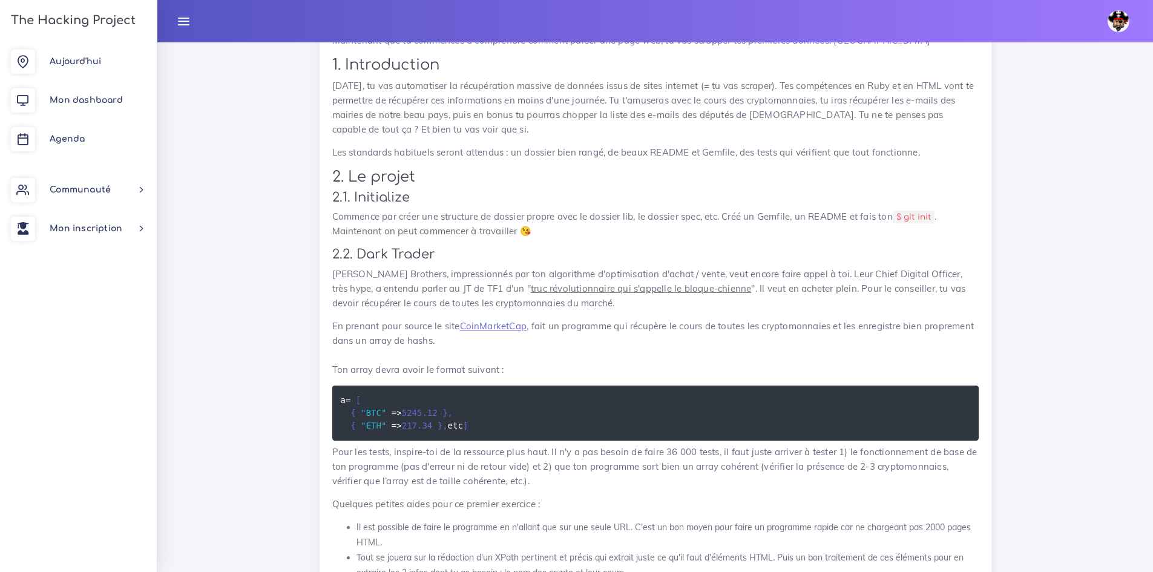
drag, startPoint x: 512, startPoint y: 452, endPoint x: 315, endPoint y: 252, distance: 281.3
copy div "0.8. Lore Ipsumd Sitame Consecte, adipiscingeli sed doe temporinci u'laboreetdo…"
click at [501, 133] on p "[DATE], tu vas automatiser la récupération massive de données issus de sites in…" at bounding box center [655, 108] width 647 height 58
